Goal: Information Seeking & Learning: Learn about a topic

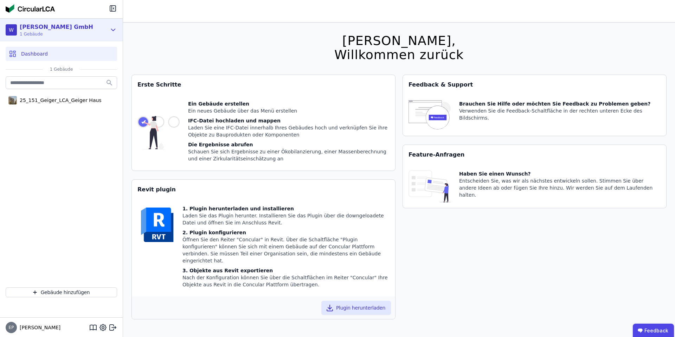
click at [67, 26] on div "[PERSON_NAME] GmbH" at bounding box center [56, 27] width 73 height 8
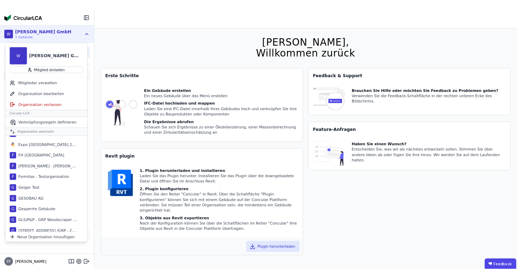
scroll to position [168, 0]
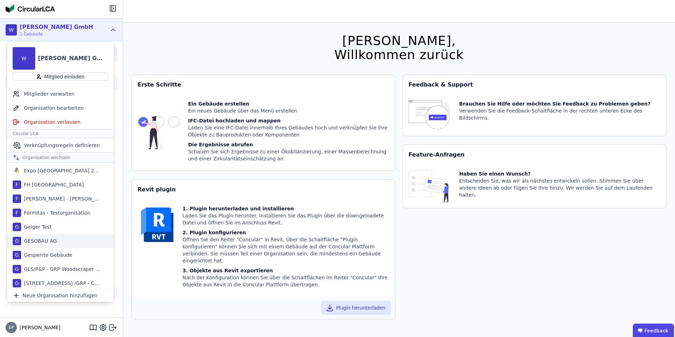
click at [42, 239] on div "GESOBAU AG" at bounding box center [39, 240] width 36 height 7
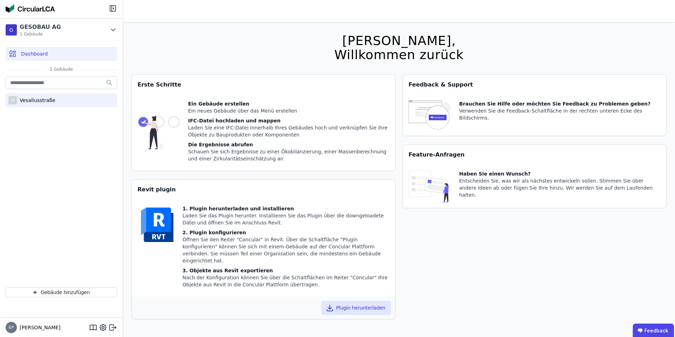
click at [41, 99] on div "Vesaliusstraße" at bounding box center [36, 100] width 38 height 7
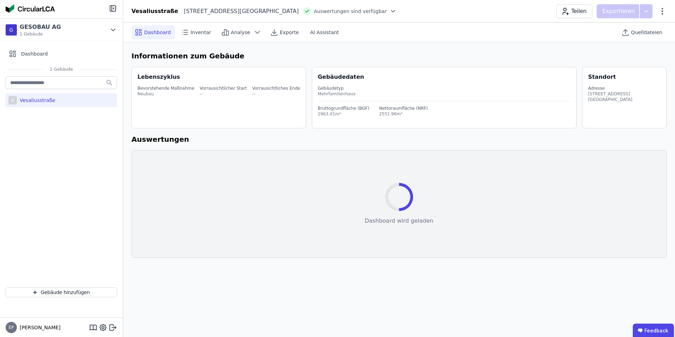
select select "*"
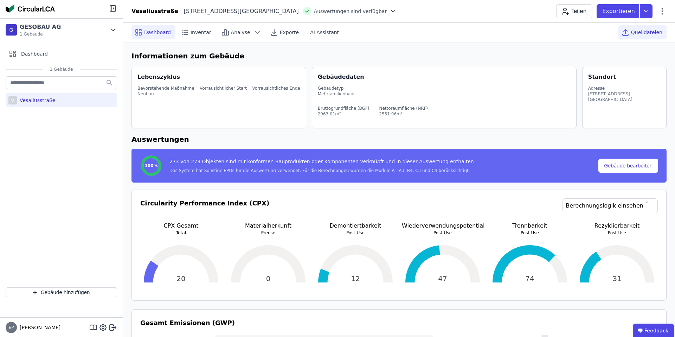
click at [652, 34] on span "Quelldateien" at bounding box center [646, 32] width 31 height 7
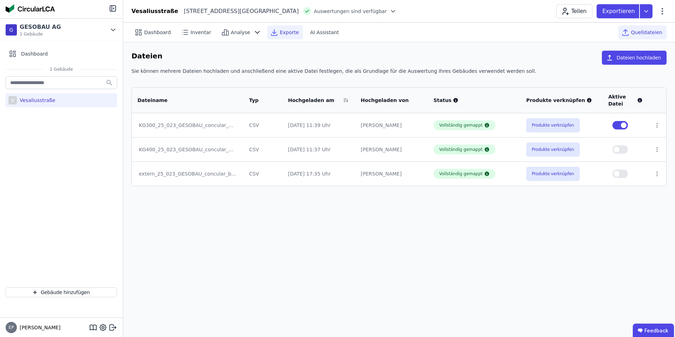
click at [280, 32] on span "Exporte" at bounding box center [289, 32] width 19 height 7
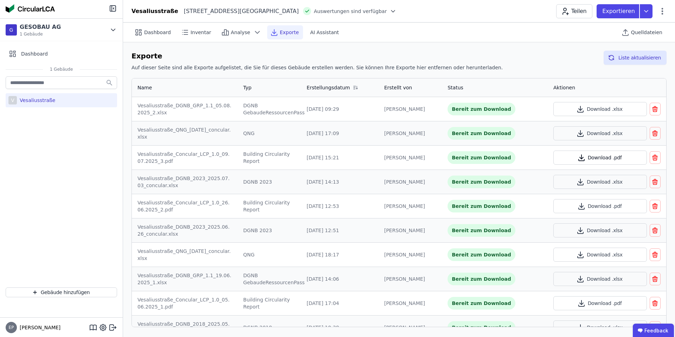
click at [615, 158] on button "Download .pdf" at bounding box center [599, 157] width 93 height 14
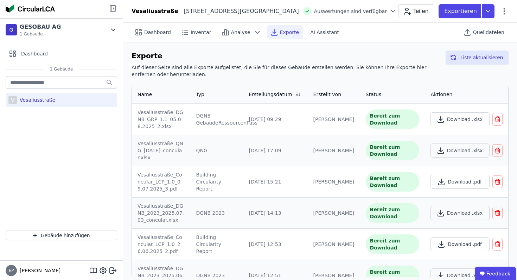
click at [113, 8] on icon at bounding box center [113, 8] width 1 height 1
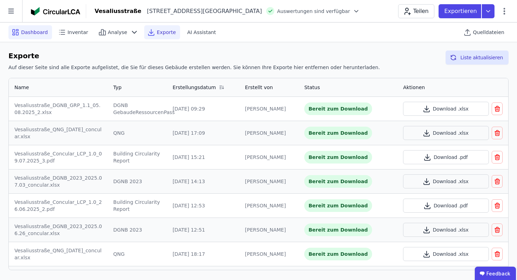
click at [36, 35] on div "Dashboard" at bounding box center [30, 32] width 44 height 14
select select "*"
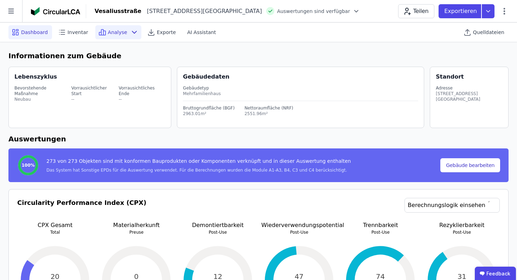
click at [122, 28] on div "Analyse" at bounding box center [118, 32] width 46 height 14
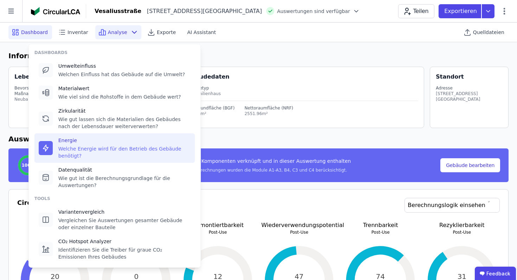
click at [88, 149] on div "Welche Energie wird für den Betrieb des Gebäude benötigt?" at bounding box center [124, 153] width 132 height 14
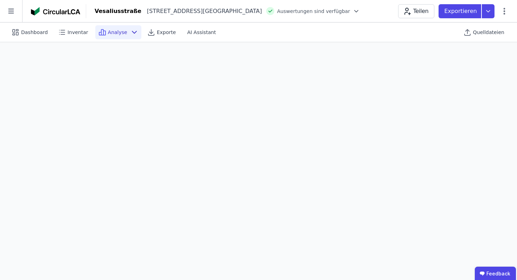
click at [125, 30] on div "Analyse" at bounding box center [118, 32] width 46 height 14
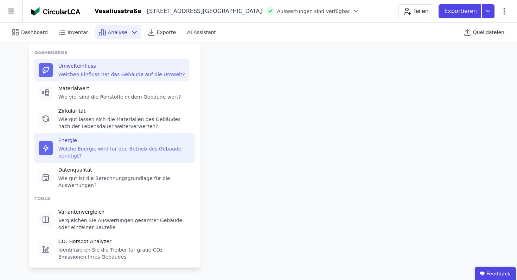
click at [90, 73] on div "Welchen Einfluss hat das Gebäude auf die Umwelt?" at bounding box center [121, 74] width 127 height 7
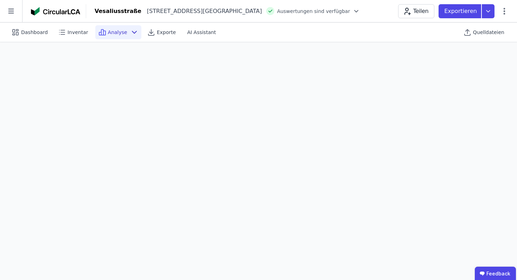
click at [114, 33] on span "Analyse" at bounding box center [117, 32] width 19 height 7
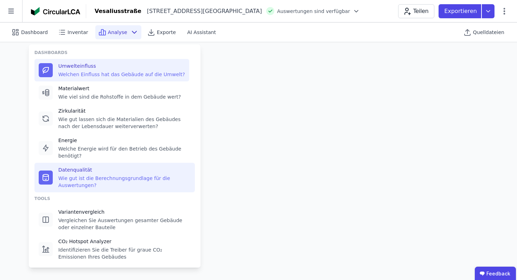
click at [87, 185] on div "Wie gut ist die Berechnungsgrundlage für die Auswertungen?" at bounding box center [124, 182] width 132 height 14
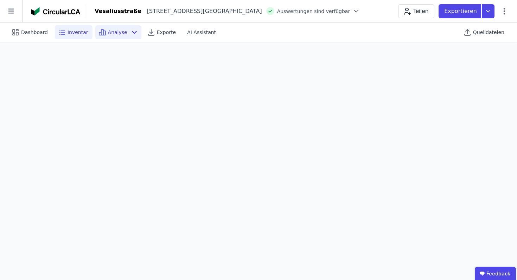
click at [67, 32] on span "Inventar" at bounding box center [77, 32] width 21 height 7
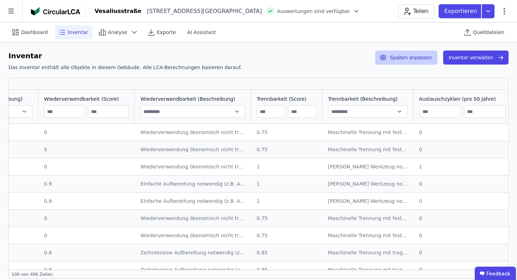
scroll to position [0, 1199]
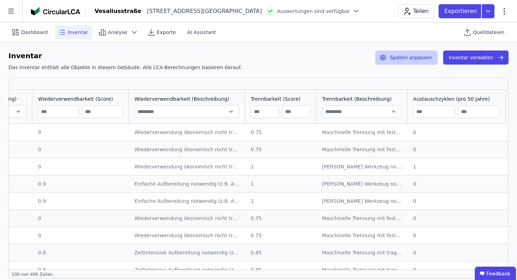
click at [406, 60] on button "Spalten anpassen" at bounding box center [406, 58] width 62 height 14
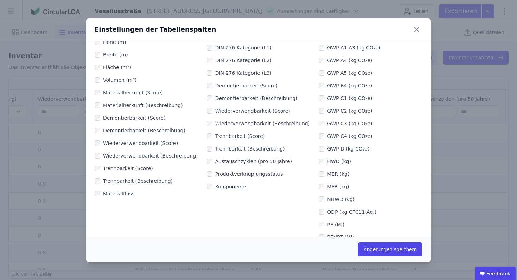
scroll to position [111, 0]
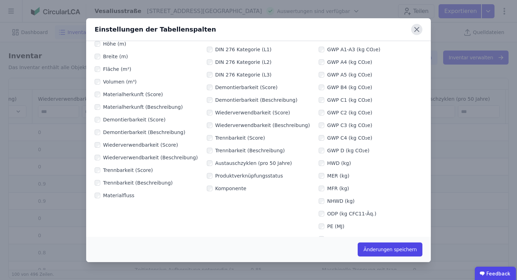
click at [416, 29] on icon at bounding box center [416, 29] width 4 height 4
